Goal: Transaction & Acquisition: Purchase product/service

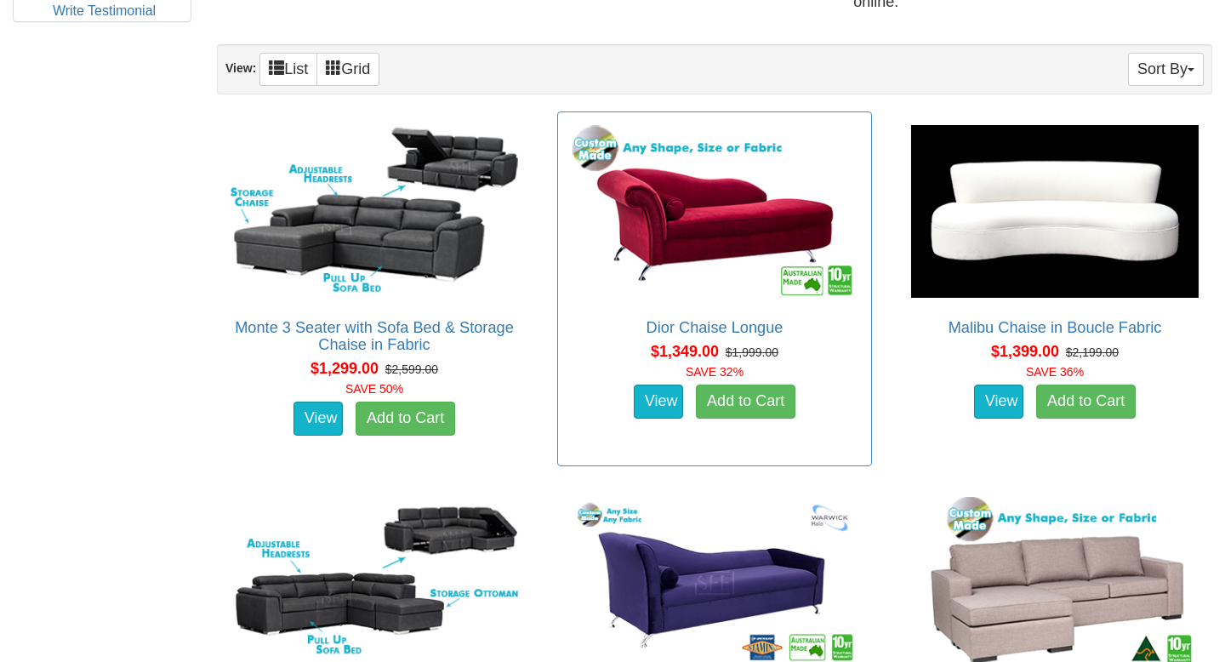
scroll to position [1050, 0]
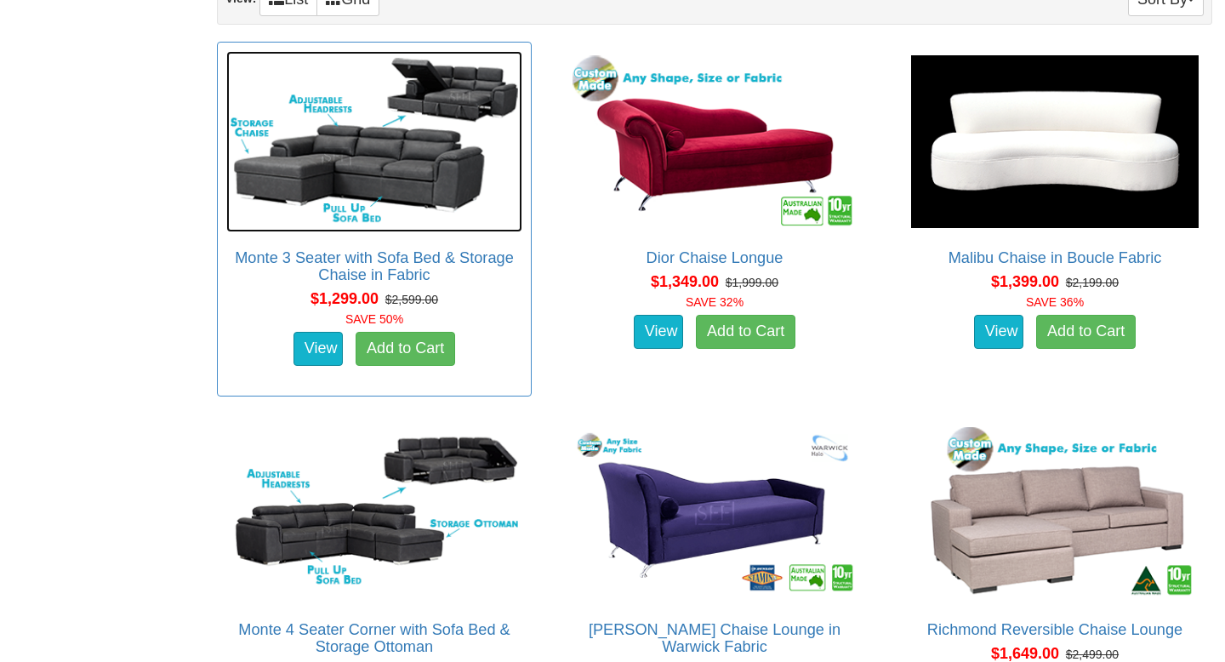
click at [403, 132] on img at bounding box center [374, 141] width 296 height 181
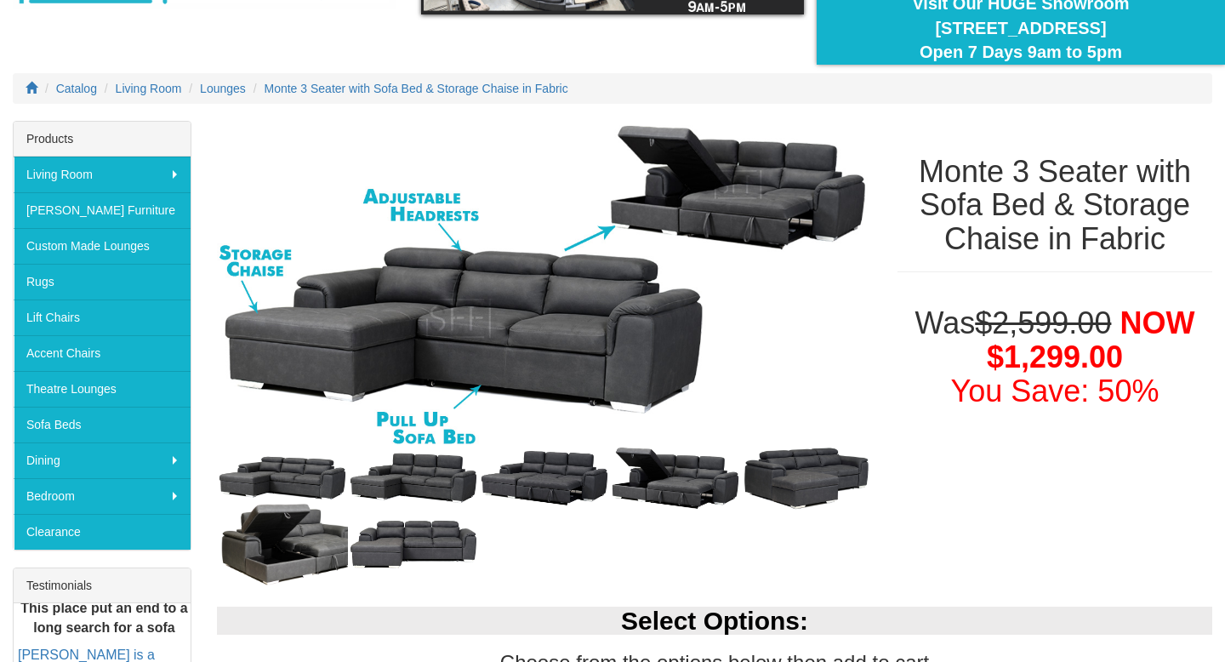
scroll to position [157, 0]
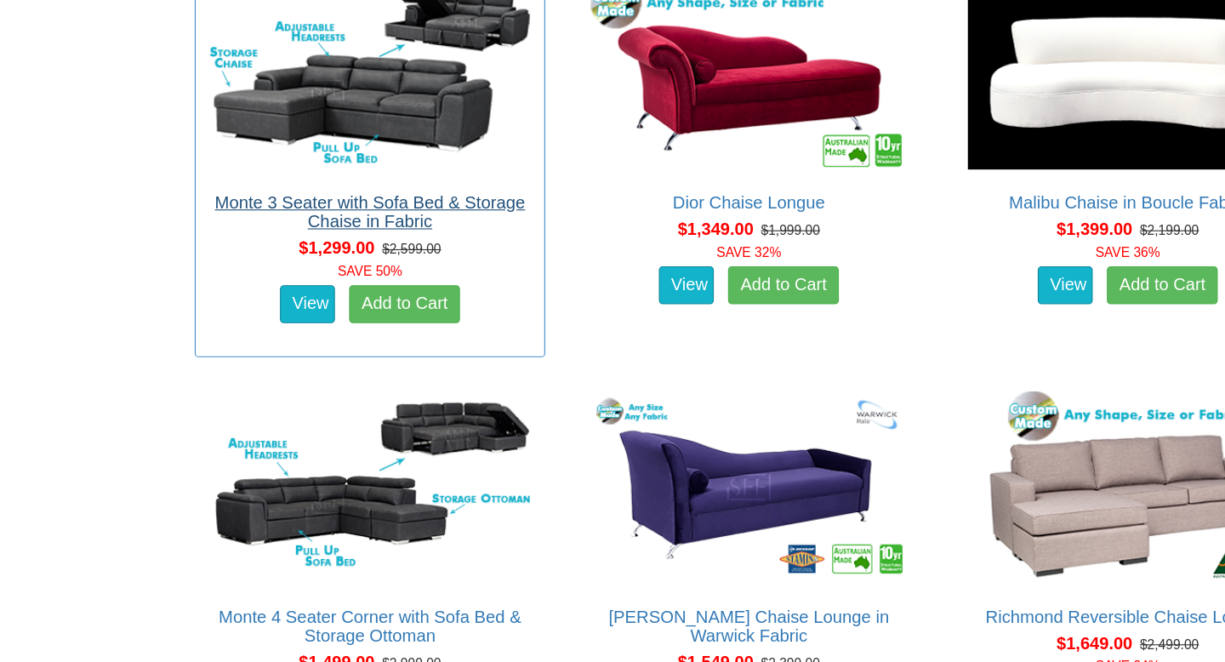
scroll to position [1057, 0]
